Goal: Task Accomplishment & Management: Complete application form

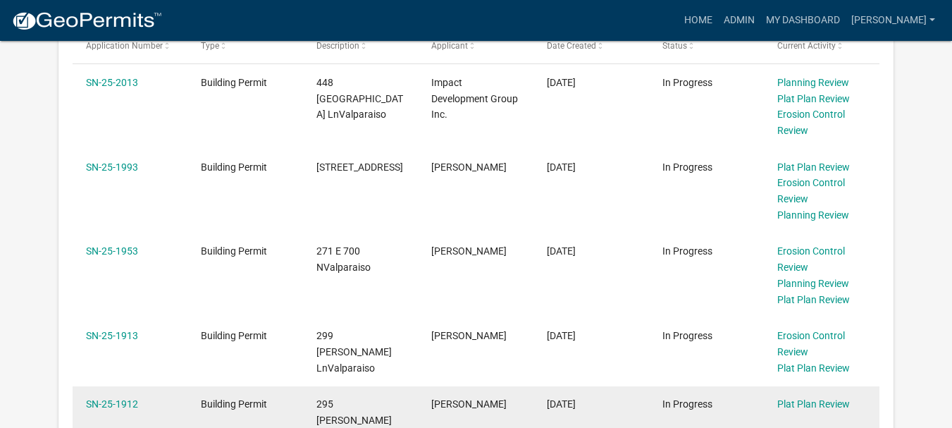
scroll to position [564, 0]
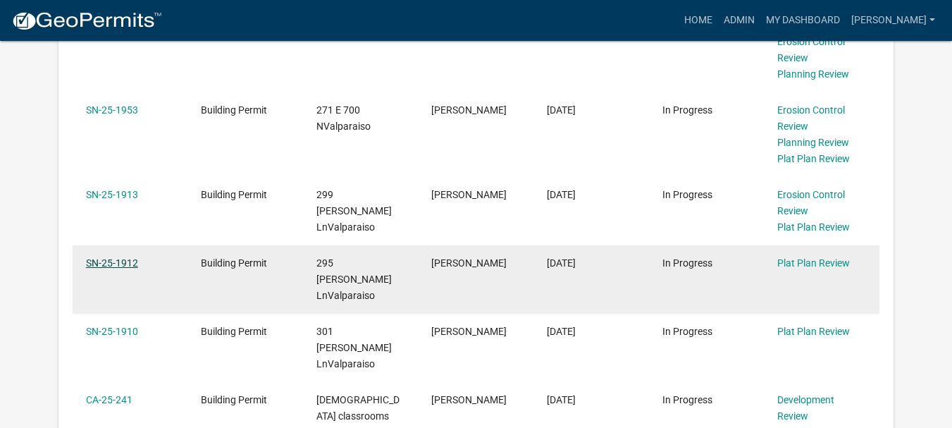
click at [134, 267] on link "SN-25-1912" at bounding box center [112, 262] width 52 height 11
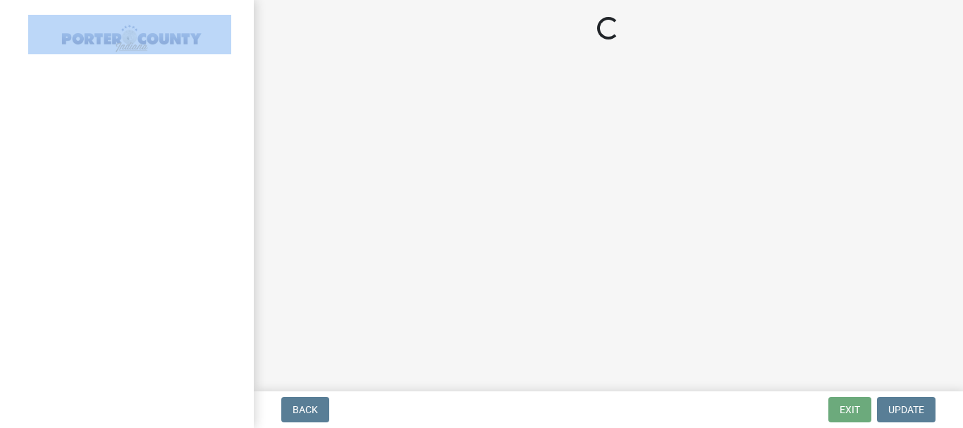
click at [134, 267] on div at bounding box center [127, 214] width 254 height 428
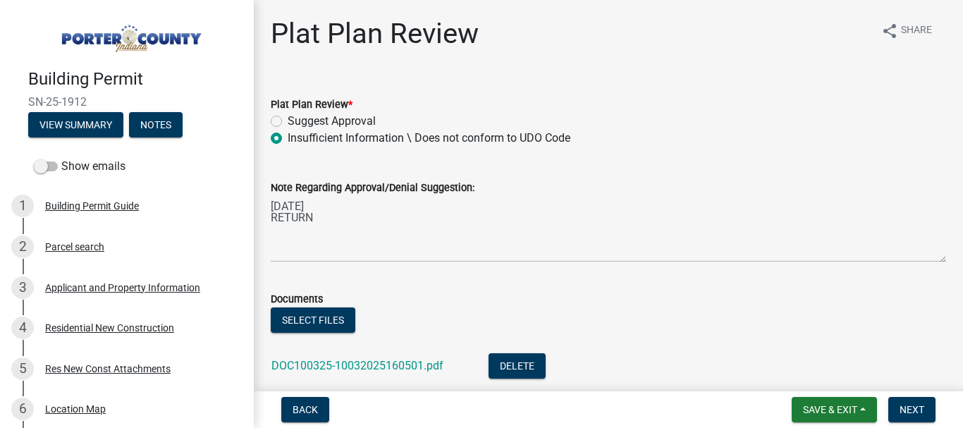
click at [288, 118] on label "Suggest Approval" at bounding box center [332, 121] width 88 height 17
click at [288, 118] on input "Suggest Approval" at bounding box center [292, 117] width 9 height 9
radio input "true"
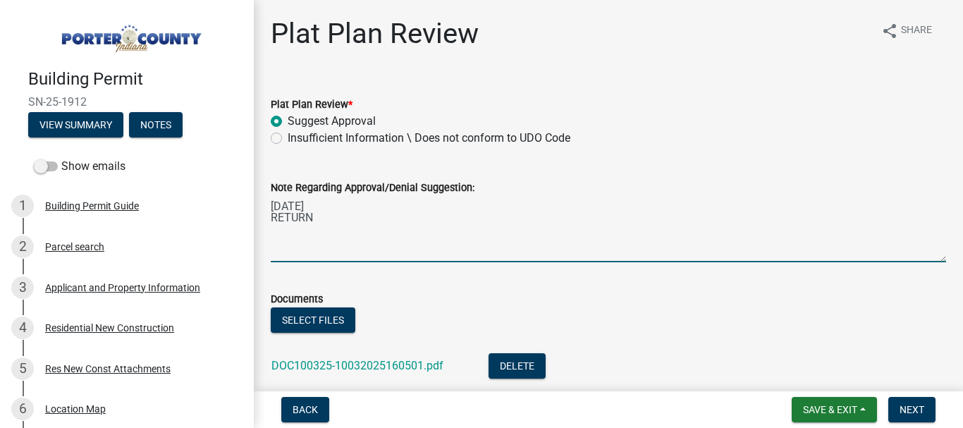
click at [318, 224] on textarea "[DATE] RETURN" at bounding box center [608, 229] width 675 height 66
type textarea "[DATE] RETURN [DATE] REC'D Back Now ACCEPTABLE as noted"
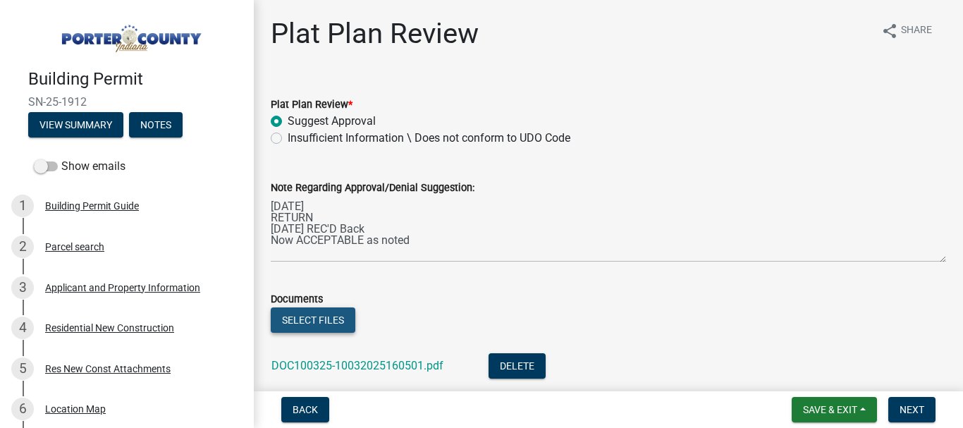
click at [295, 323] on button "Select files" at bounding box center [313, 319] width 85 height 25
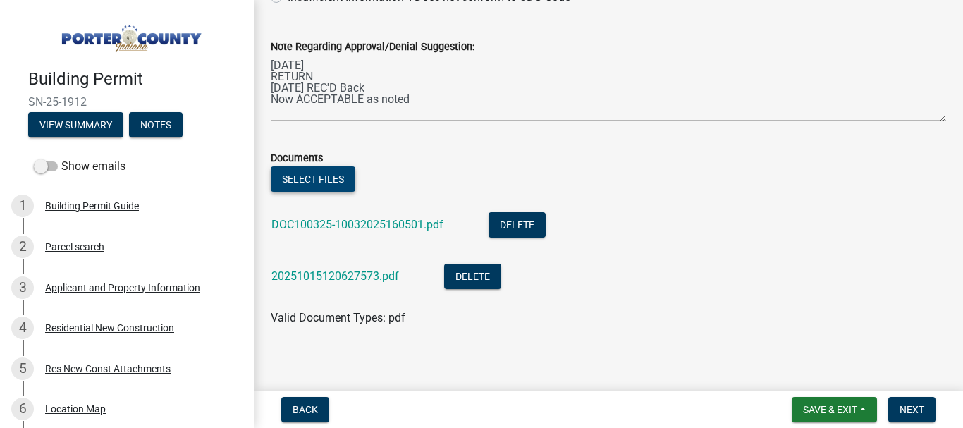
scroll to position [149, 0]
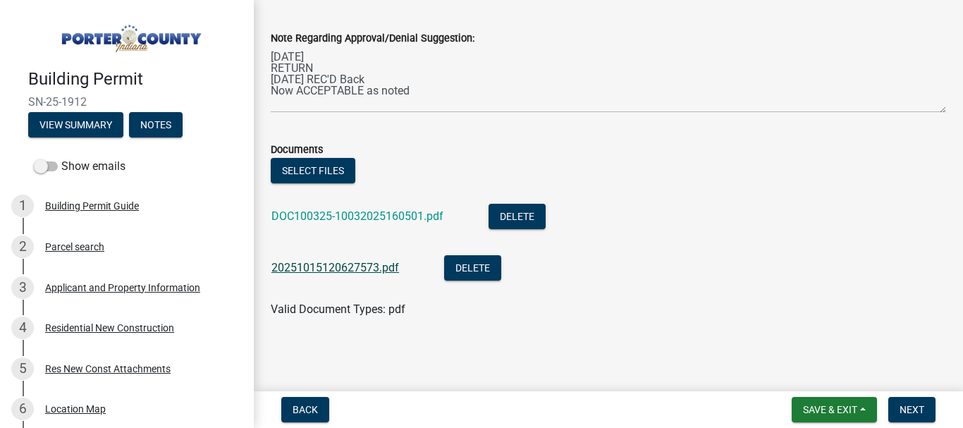
click at [350, 269] on link "20251015120627573.pdf" at bounding box center [335, 267] width 128 height 13
click at [914, 414] on span "Next" at bounding box center [911, 409] width 25 height 11
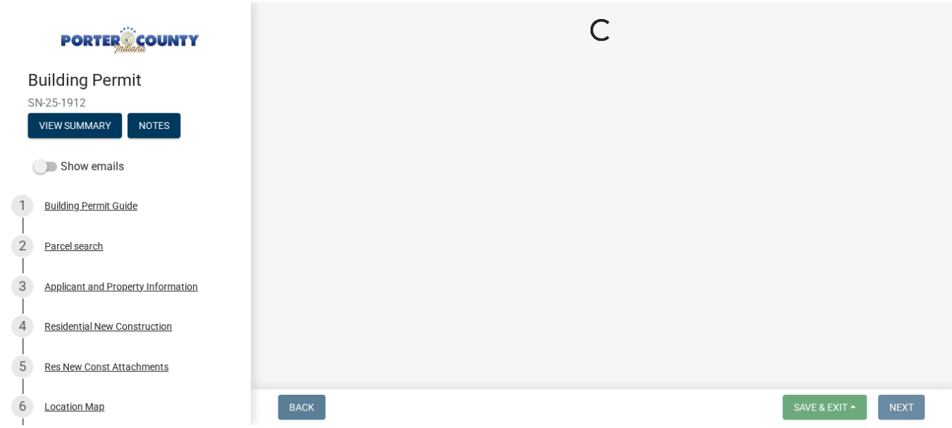
scroll to position [0, 0]
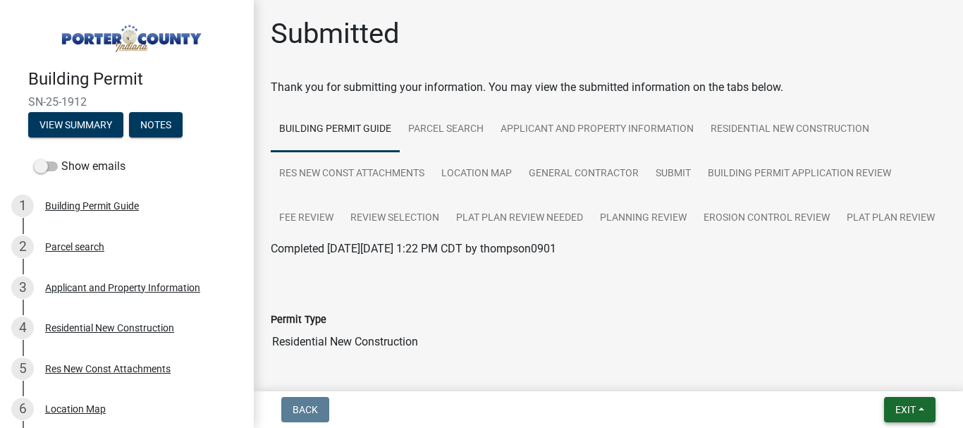
click at [915, 417] on button "Exit" at bounding box center [909, 409] width 51 height 25
click at [871, 376] on button "Save & Exit" at bounding box center [878, 373] width 113 height 34
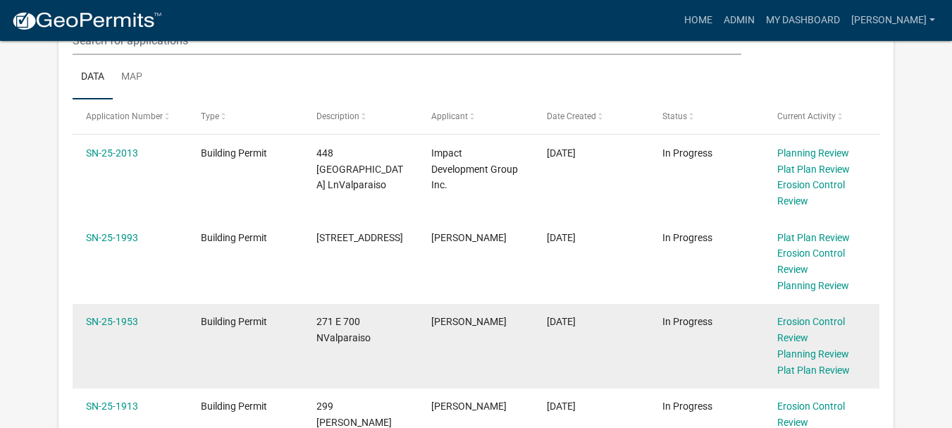
scroll to position [423, 0]
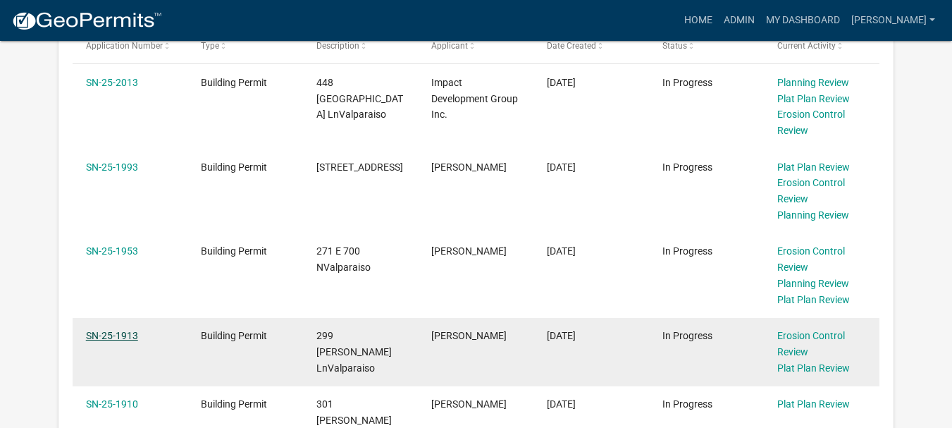
click at [104, 340] on link "SN-25-1913" at bounding box center [112, 335] width 52 height 11
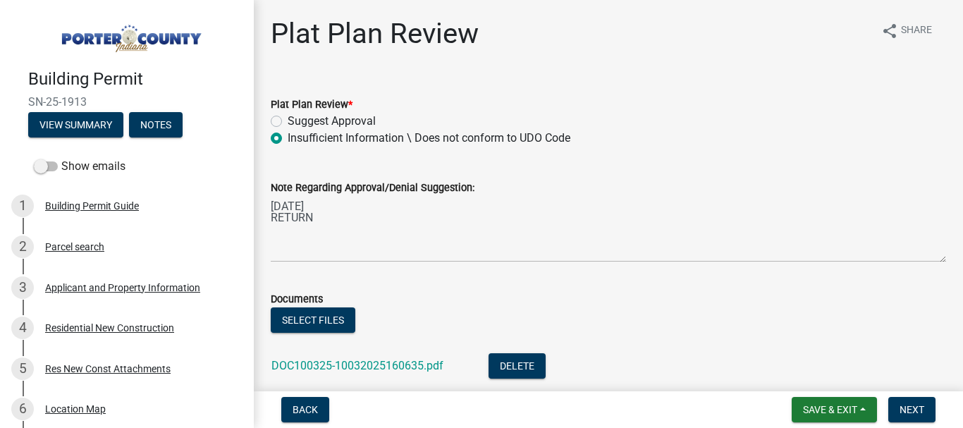
click at [288, 122] on label "Suggest Approval" at bounding box center [332, 121] width 88 height 17
click at [288, 122] on input "Suggest Approval" at bounding box center [292, 117] width 9 height 9
radio input "true"
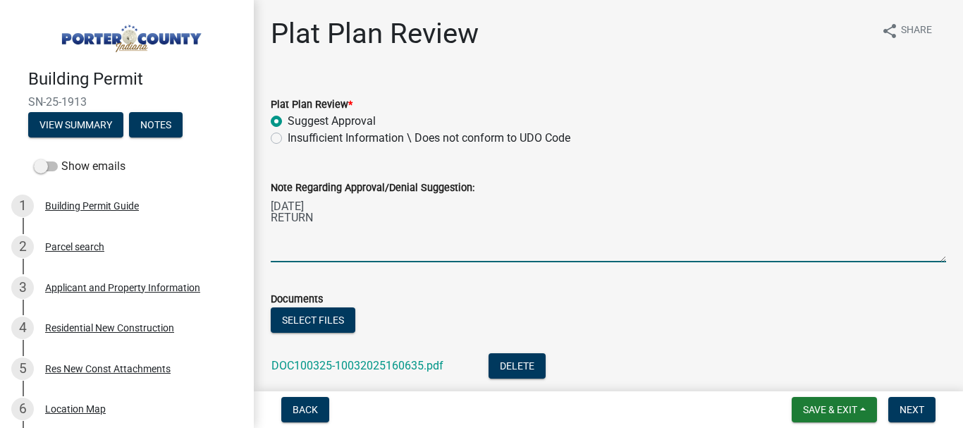
click at [315, 223] on textarea "[DATE] RETURN" at bounding box center [608, 229] width 675 height 66
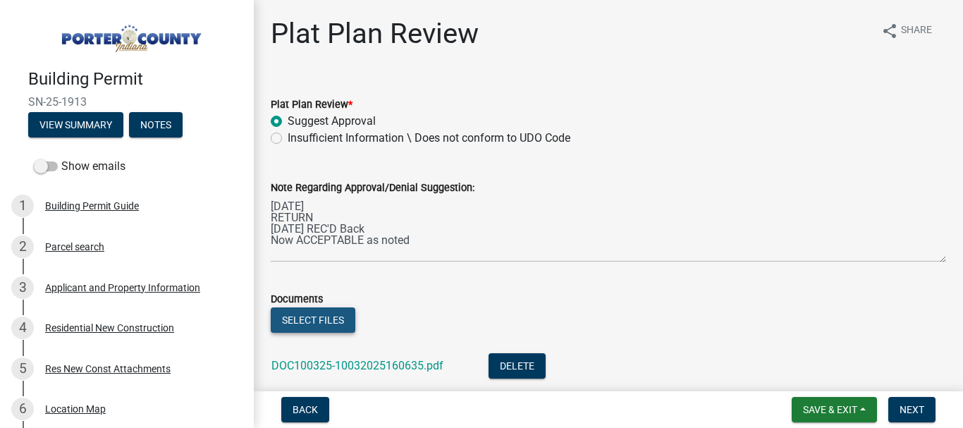
click at [321, 318] on button "Select files" at bounding box center [313, 319] width 85 height 25
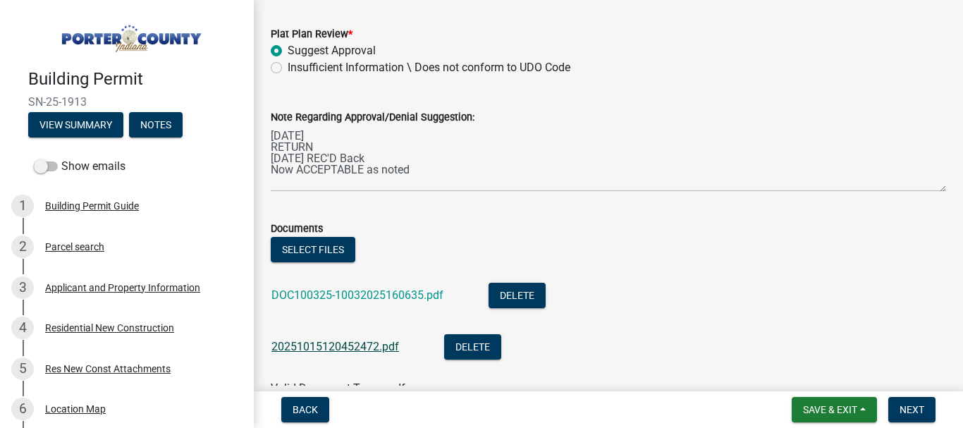
click at [322, 346] on link "20251015120452472.pdf" at bounding box center [335, 346] width 128 height 13
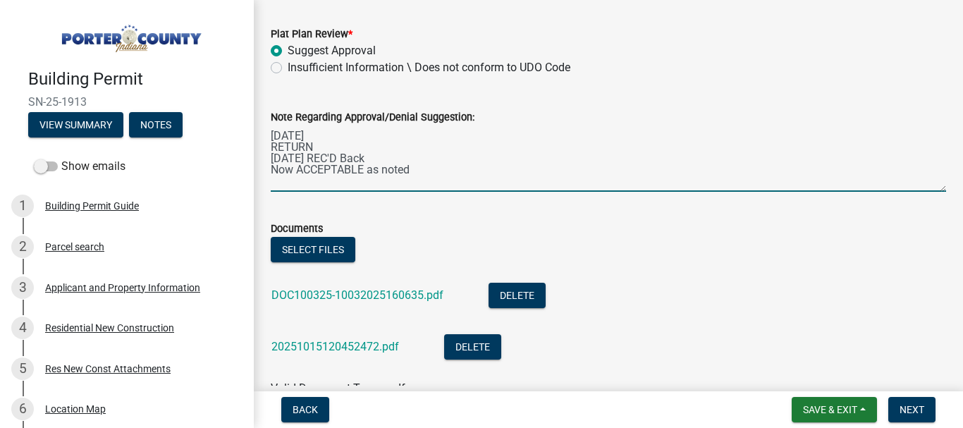
click at [413, 169] on textarea "[DATE] RETURN [DATE] REC'D Back Now ACCEPTABLE as noted" at bounding box center [608, 158] width 675 height 66
type textarea "[DATE] RETURN [DATE] REC'D Back Now ACCEPTABLE"
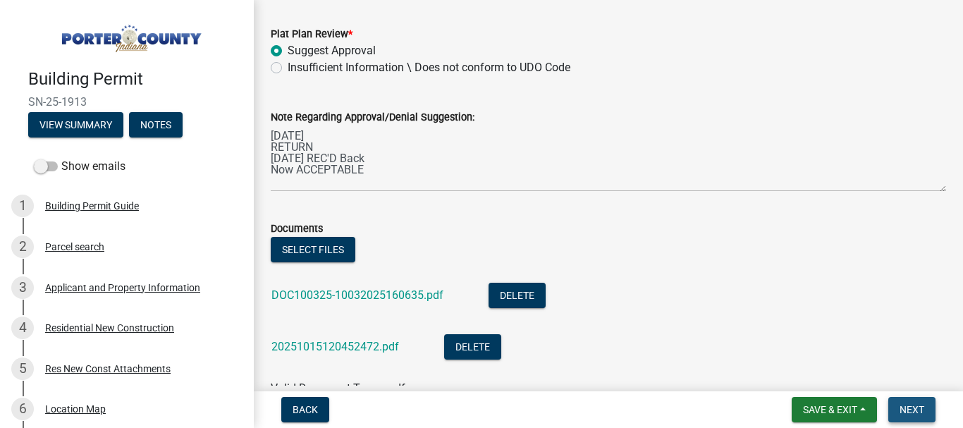
click at [919, 406] on span "Next" at bounding box center [911, 409] width 25 height 11
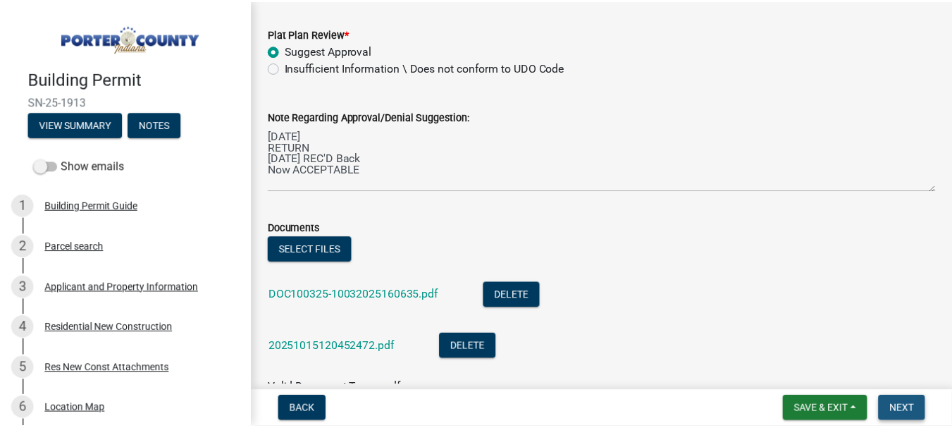
scroll to position [0, 0]
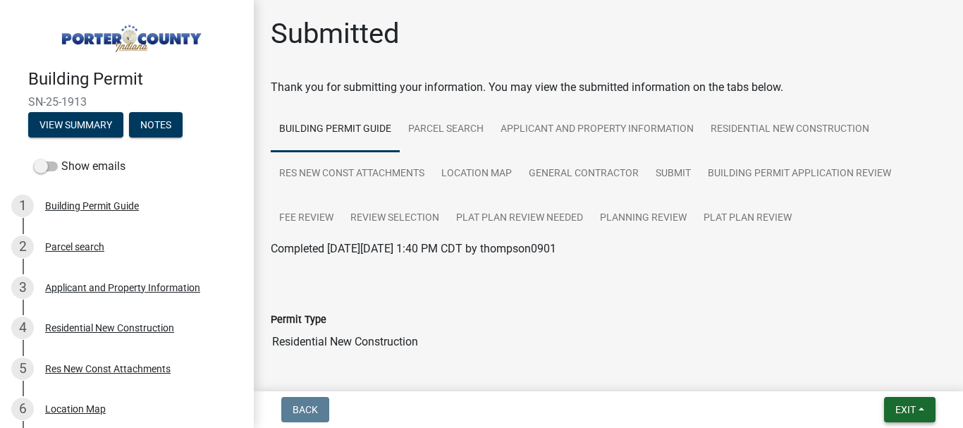
click at [896, 412] on span "Exit" at bounding box center [905, 409] width 20 height 11
click at [874, 363] on button "Save & Exit" at bounding box center [878, 373] width 113 height 34
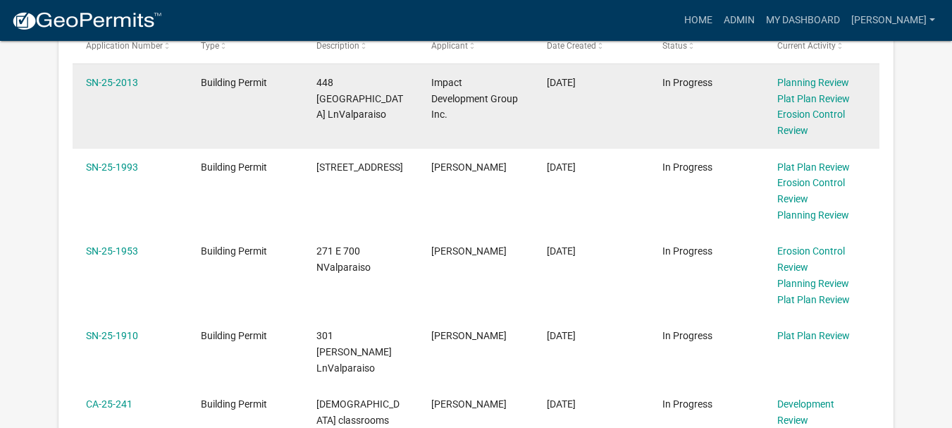
scroll to position [564, 0]
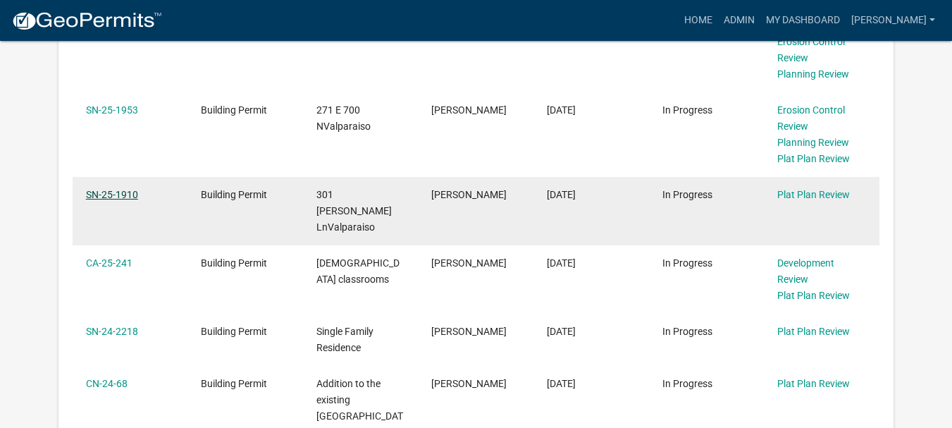
click at [132, 194] on link "SN-25-1910" at bounding box center [112, 194] width 52 height 11
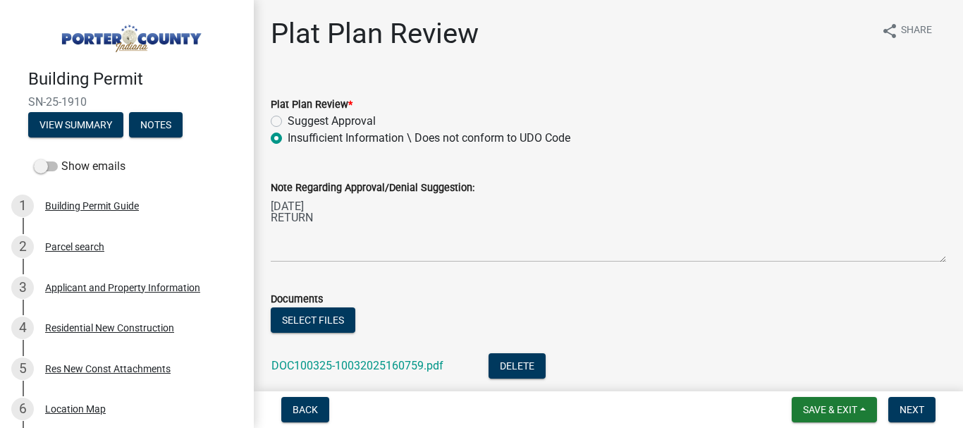
click at [288, 118] on label "Suggest Approval" at bounding box center [332, 121] width 88 height 17
click at [288, 118] on input "Suggest Approval" at bounding box center [292, 117] width 9 height 9
radio input "true"
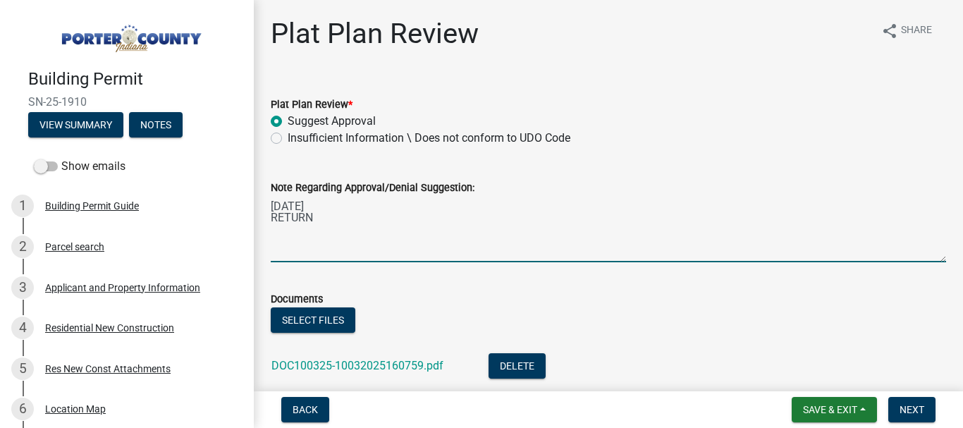
click at [321, 218] on textarea "[DATE] RETURN" at bounding box center [608, 229] width 675 height 66
type textarea "[DATE] RETURN [DATE] REC'D Back Now ACCEPTABLE as noted"
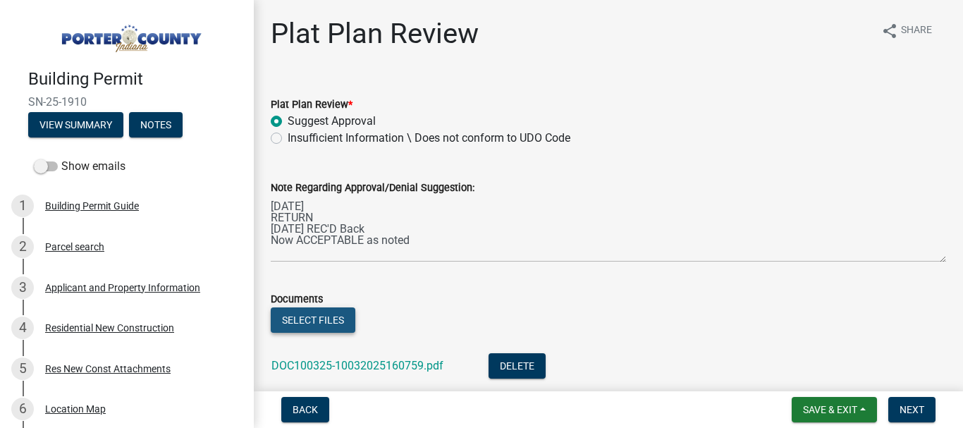
click at [325, 325] on button "Select files" at bounding box center [313, 319] width 85 height 25
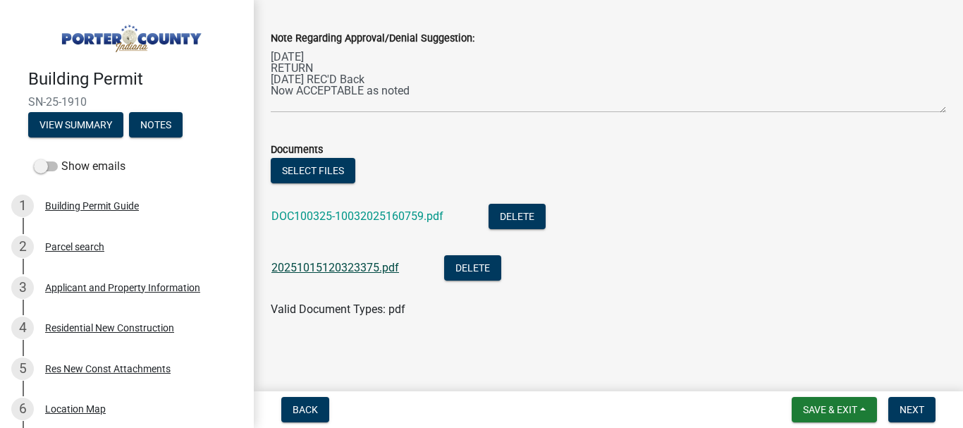
click at [352, 272] on link "20251015120323375.pdf" at bounding box center [335, 267] width 128 height 13
click at [905, 411] on span "Next" at bounding box center [911, 409] width 25 height 11
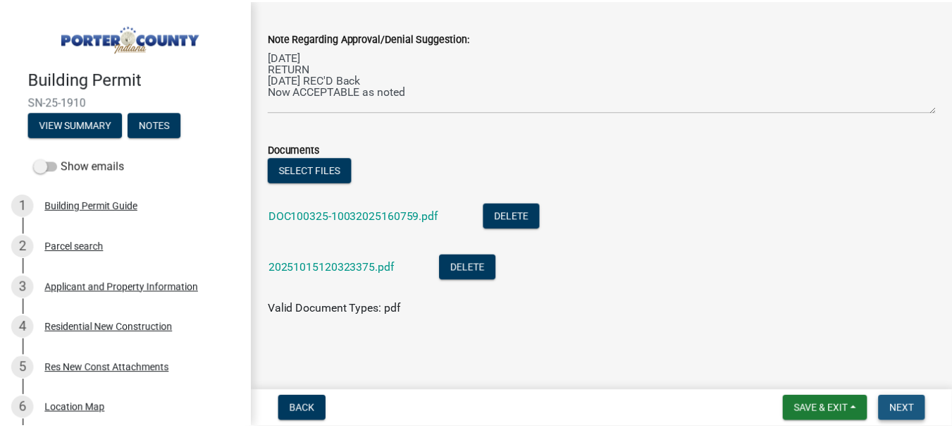
scroll to position [0, 0]
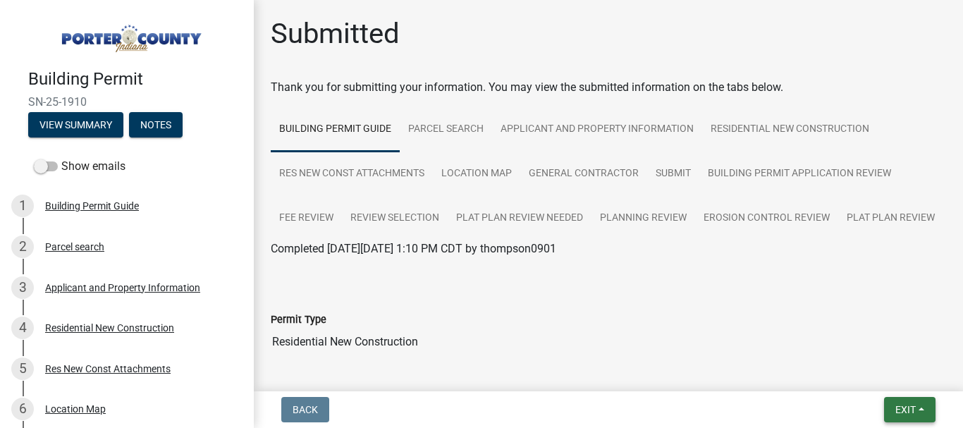
click at [909, 414] on span "Exit" at bounding box center [905, 409] width 20 height 11
click at [851, 369] on button "Save & Exit" at bounding box center [878, 373] width 113 height 34
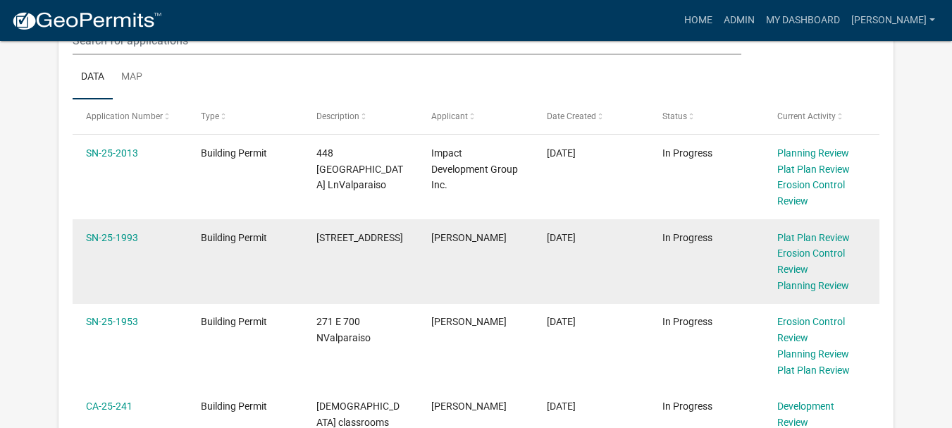
scroll to position [423, 0]
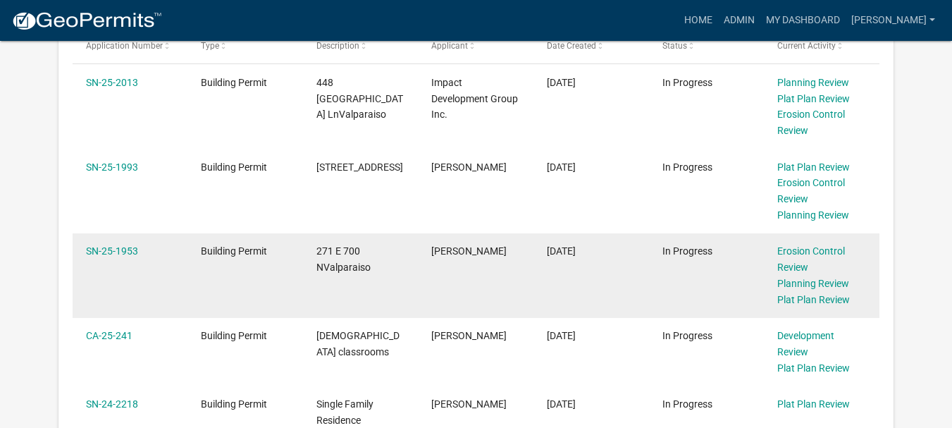
click at [114, 257] on div "SN-25-1953" at bounding box center [130, 251] width 88 height 16
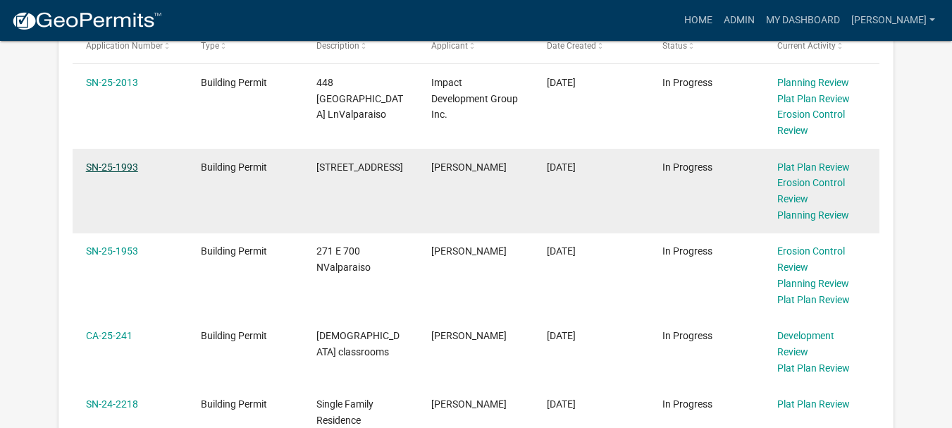
click at [119, 171] on link "SN-25-1993" at bounding box center [112, 166] width 52 height 11
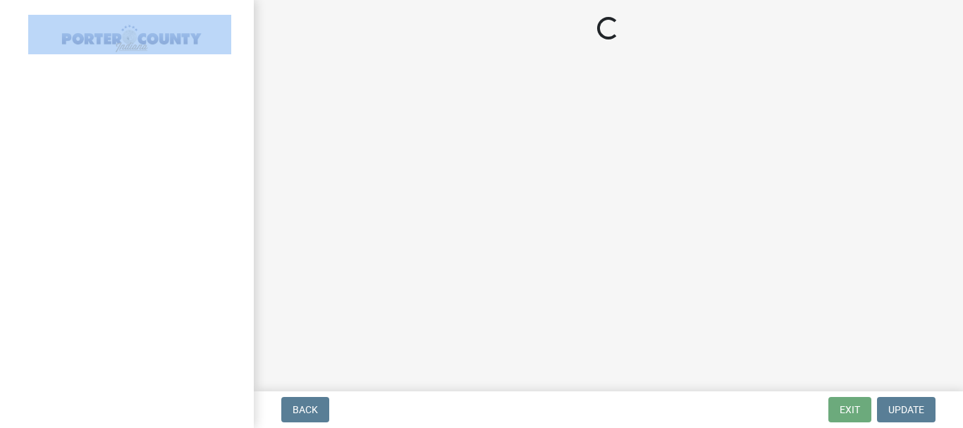
click at [119, 171] on div at bounding box center [127, 214] width 254 height 428
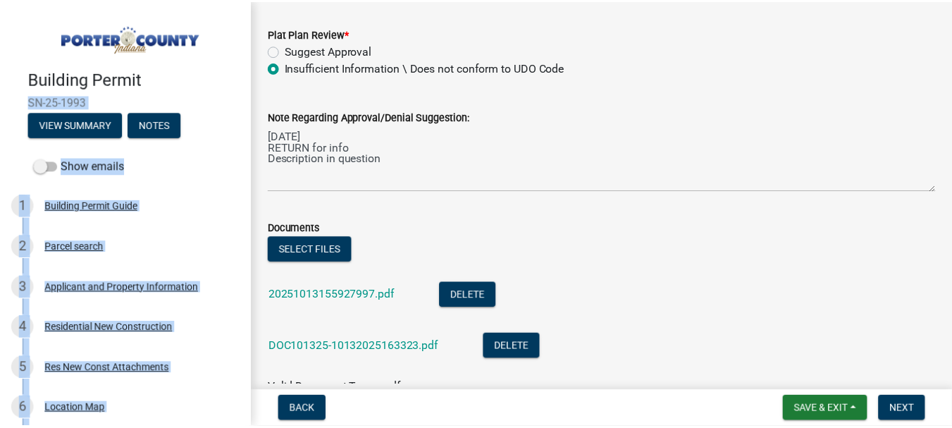
scroll to position [141, 0]
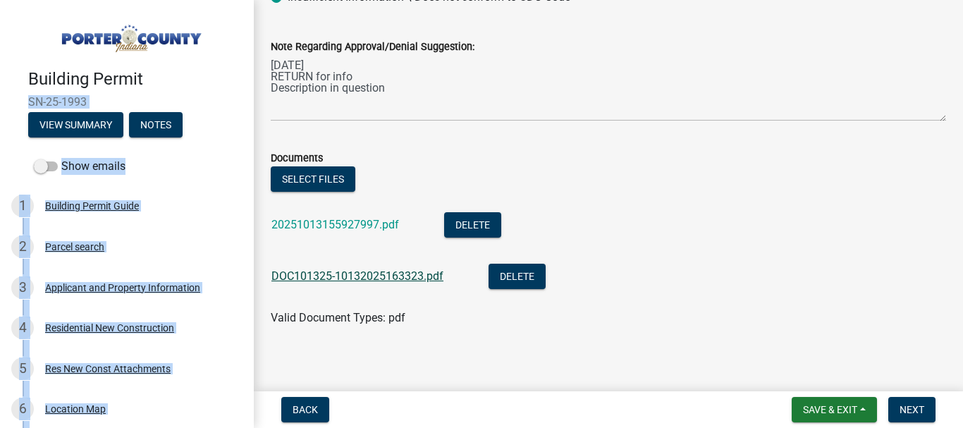
click at [364, 273] on link "DOC101325-10132025163323.pdf" at bounding box center [357, 275] width 172 height 13
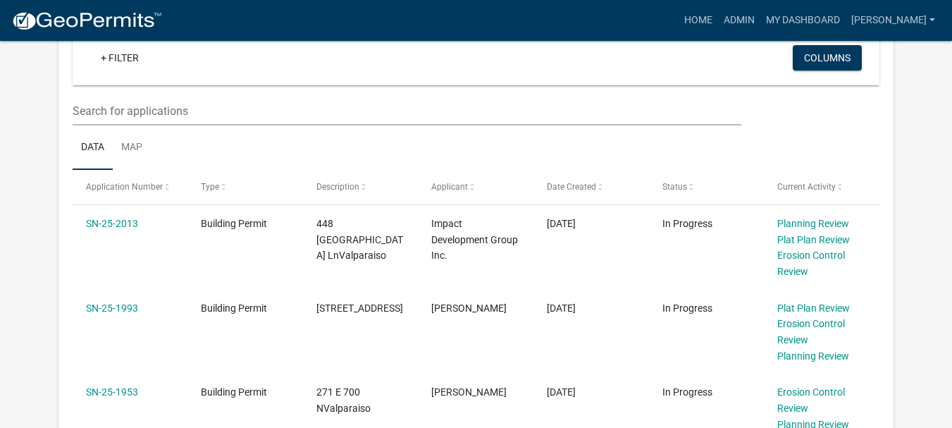
scroll to position [352, 0]
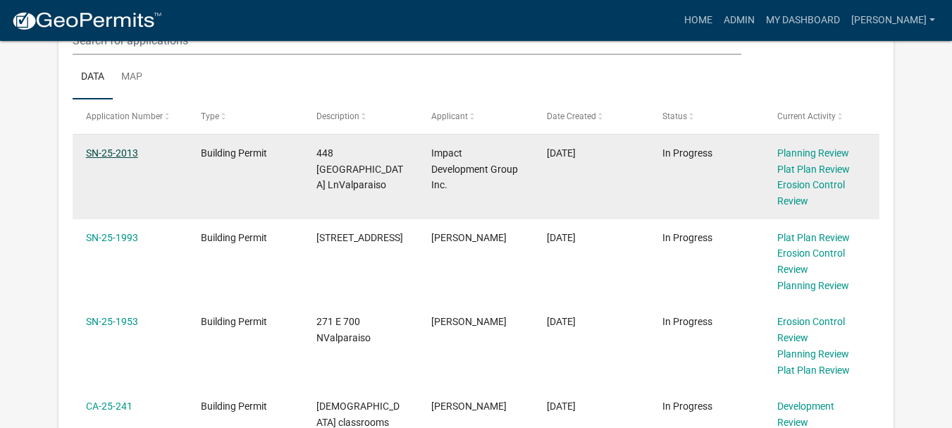
click at [123, 154] on link "SN-25-2013" at bounding box center [112, 152] width 52 height 11
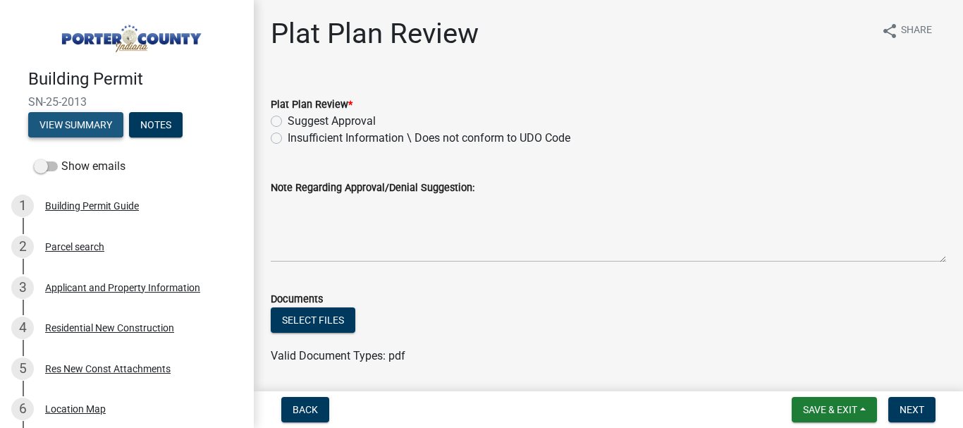
click at [73, 125] on button "View Summary" at bounding box center [75, 124] width 95 height 25
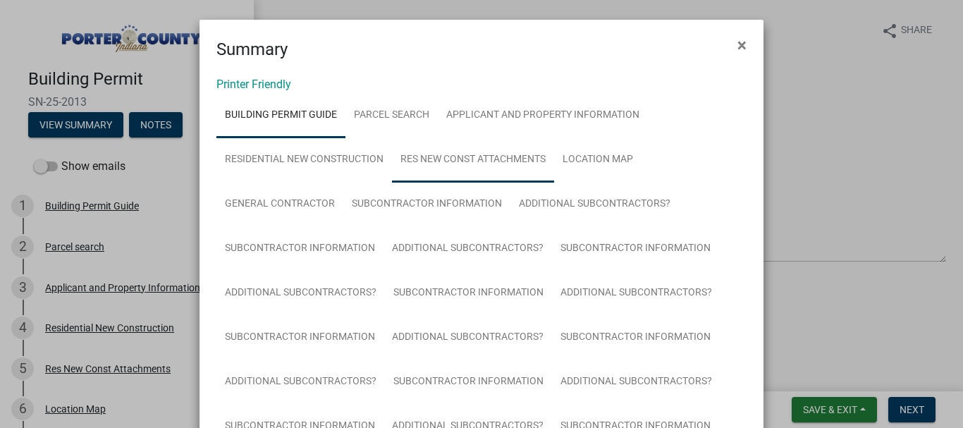
click at [455, 158] on link "Res New Const Attachments" at bounding box center [473, 159] width 162 height 45
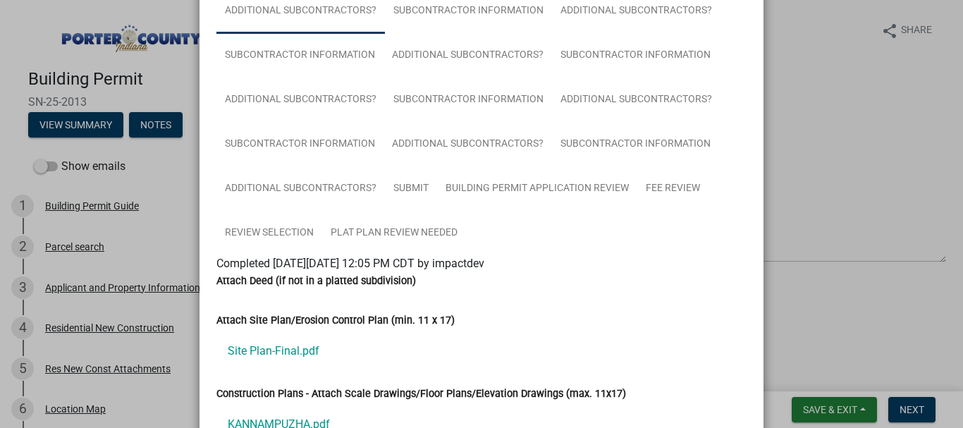
scroll to position [352, 0]
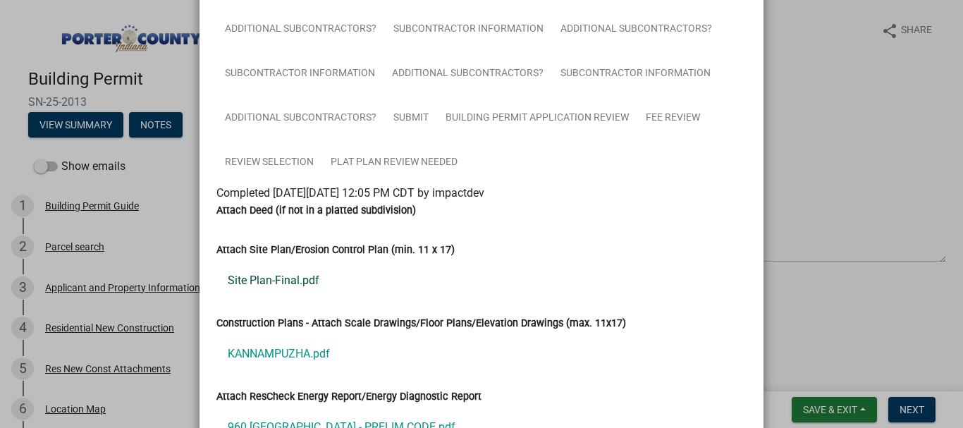
click at [272, 280] on link "Site Plan-Final.pdf" at bounding box center [481, 281] width 530 height 34
